Goal: Learn about a topic

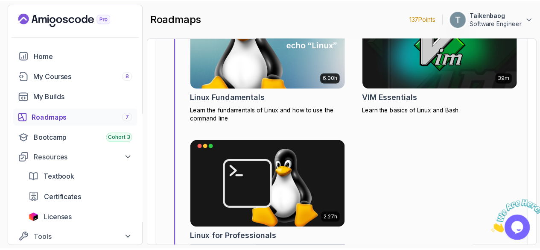
scroll to position [453, 0]
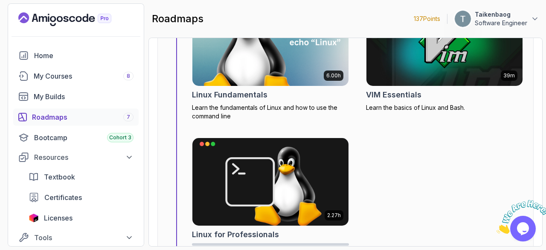
click at [266, 53] on img at bounding box center [271, 42] width 164 height 92
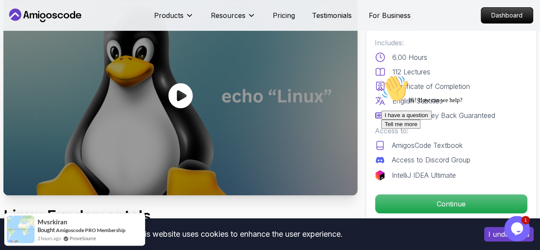
scroll to position [69, 0]
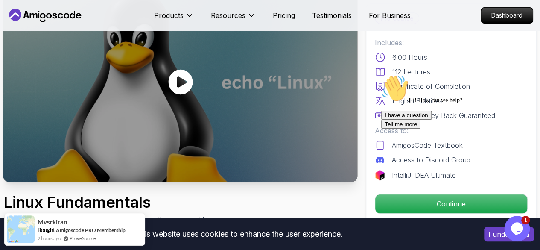
click at [179, 81] on icon at bounding box center [181, 82] width 26 height 26
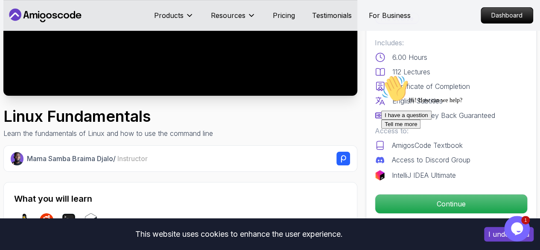
scroll to position [154, 0]
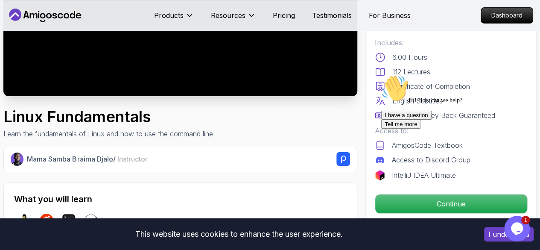
click at [314, 193] on h2 "What you will learn" at bounding box center [180, 199] width 332 height 12
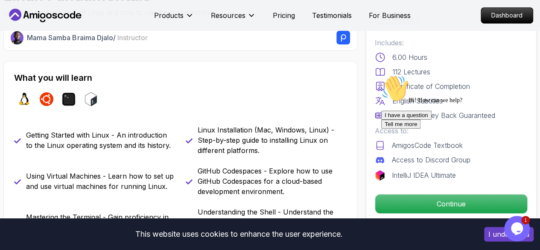
scroll to position [302, 0]
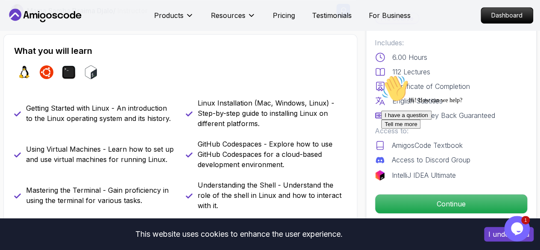
click at [515, 227] on icon "Chat widget" at bounding box center [517, 228] width 12 height 13
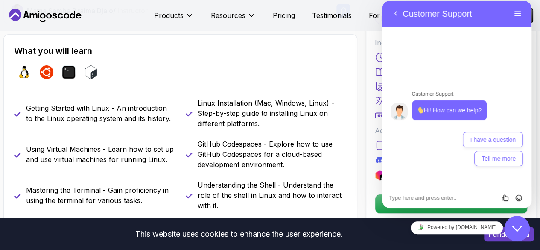
click at [515, 227] on icon "Close Chat This icon closes the chat window." at bounding box center [517, 228] width 10 height 10
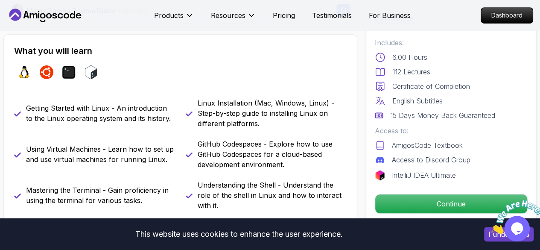
click at [515, 227] on img at bounding box center [516, 217] width 53 height 34
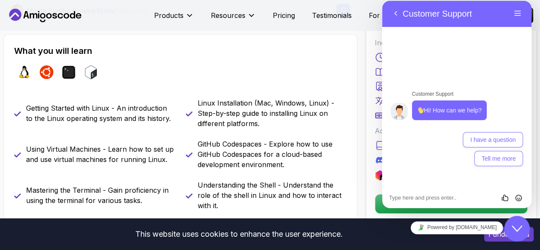
click at [302, 57] on div "What you will learn linux ubuntu terminal bash" at bounding box center [180, 64] width 332 height 39
click at [522, 224] on div "Close Chat This icon closes the chat window." at bounding box center [517, 228] width 26 height 10
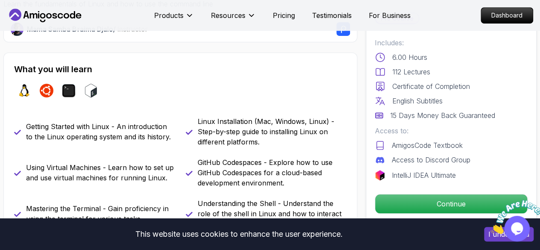
scroll to position [285, 0]
